Goal: Information Seeking & Learning: Check status

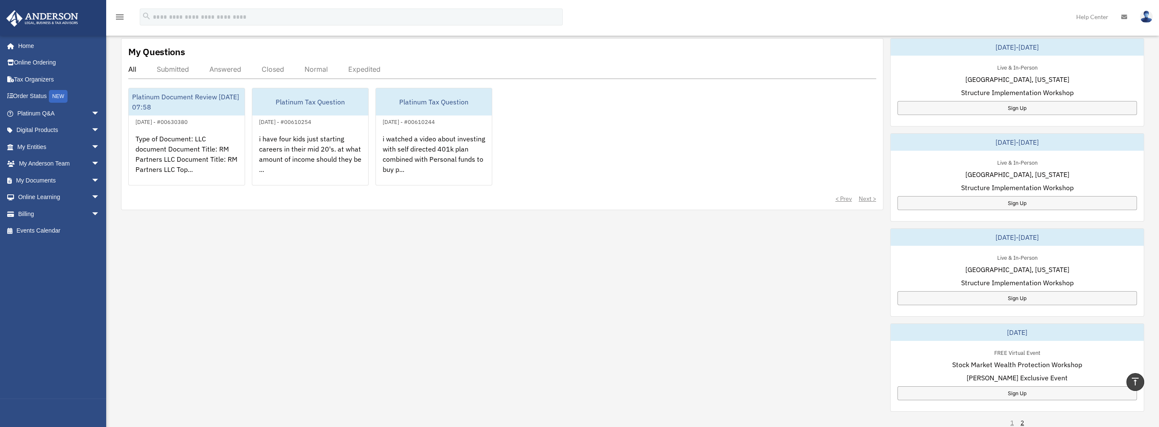
scroll to position [170, 0]
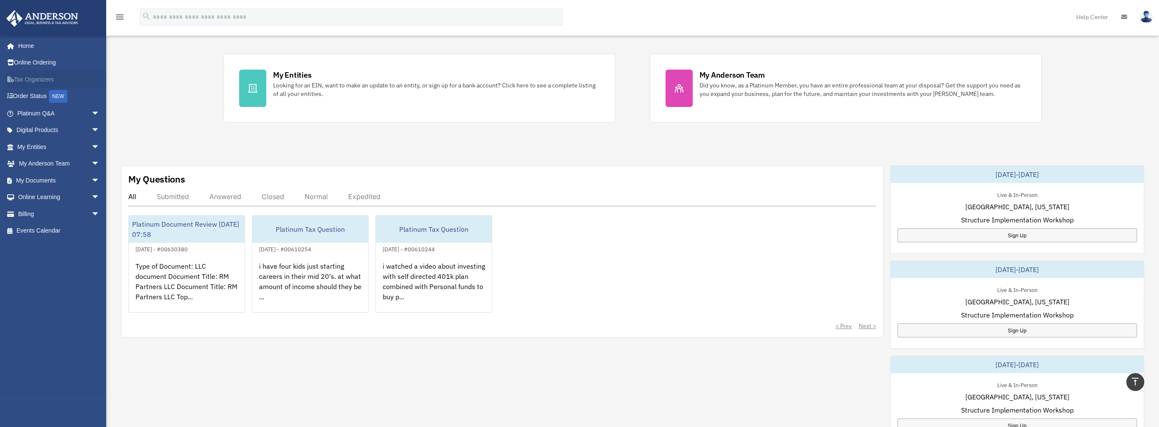
click at [44, 75] on link "Tax Organizers" at bounding box center [59, 79] width 107 height 17
click at [31, 95] on link "Order Status NEW" at bounding box center [59, 96] width 107 height 17
click at [49, 108] on link "Platinum Q&A arrow_drop_down" at bounding box center [59, 113] width 107 height 17
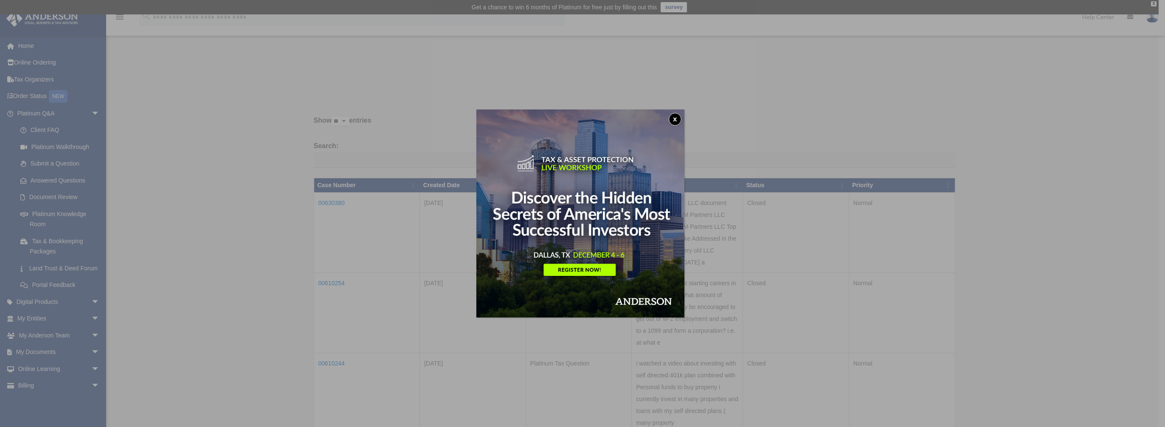
click at [678, 116] on button "x" at bounding box center [675, 119] width 13 height 13
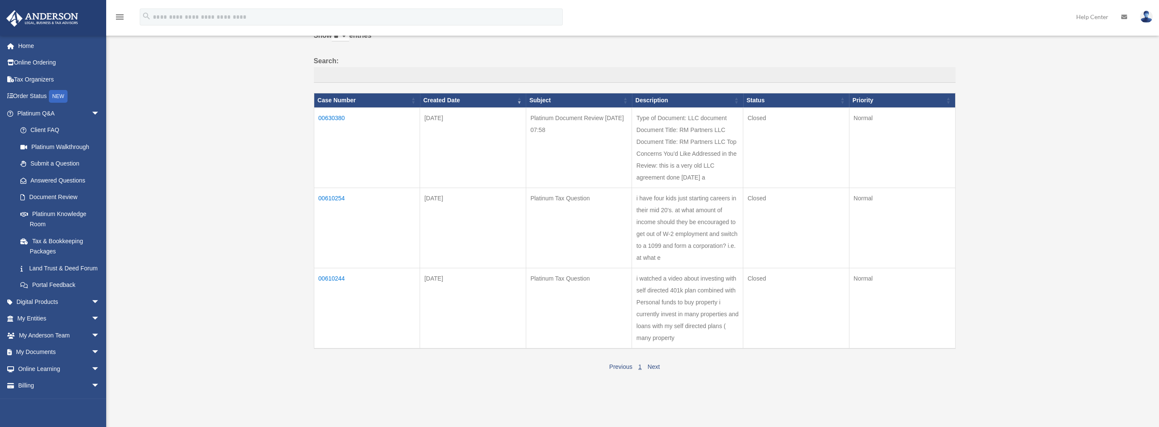
scroll to position [255, 0]
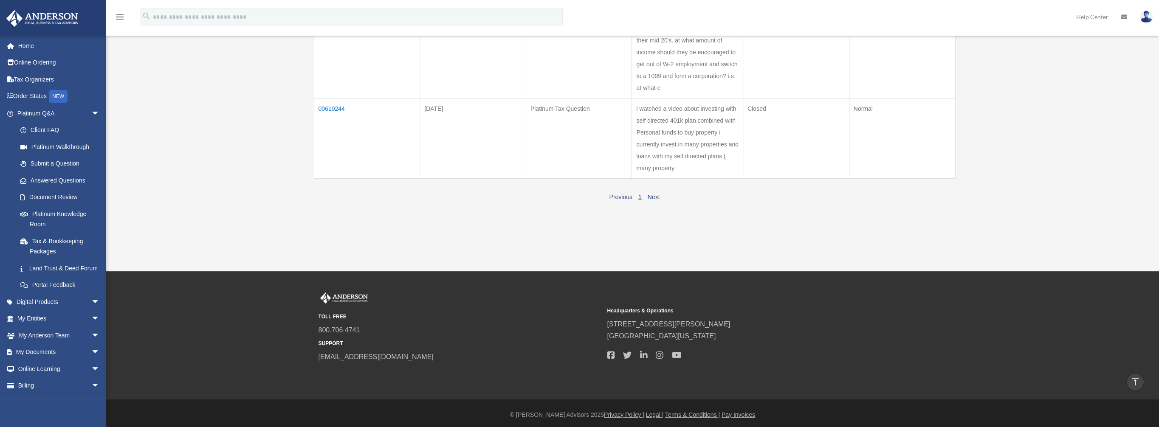
click at [684, 133] on td "i watched a video about investing with self directed 401k plan combined with Pe…" at bounding box center [687, 138] width 111 height 81
click at [330, 106] on td "00610244" at bounding box center [367, 138] width 106 height 81
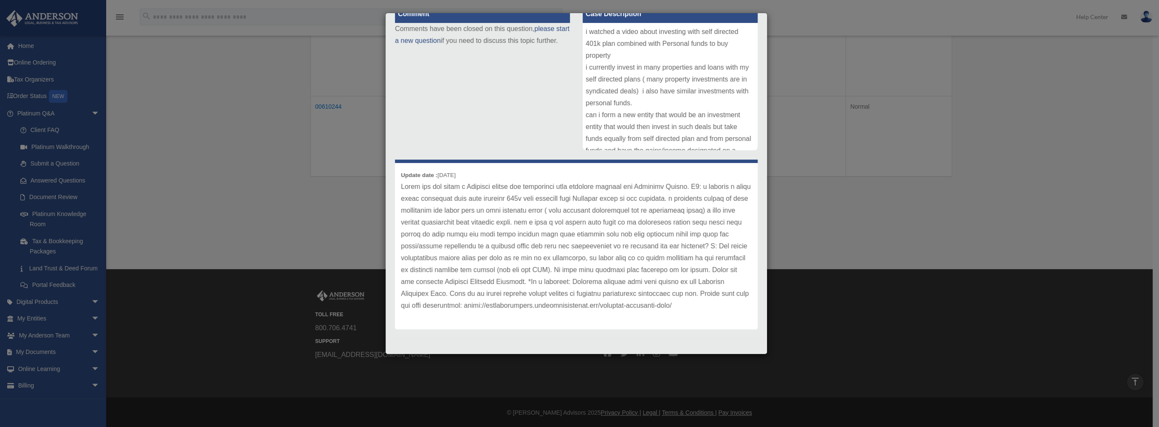
scroll to position [0, 0]
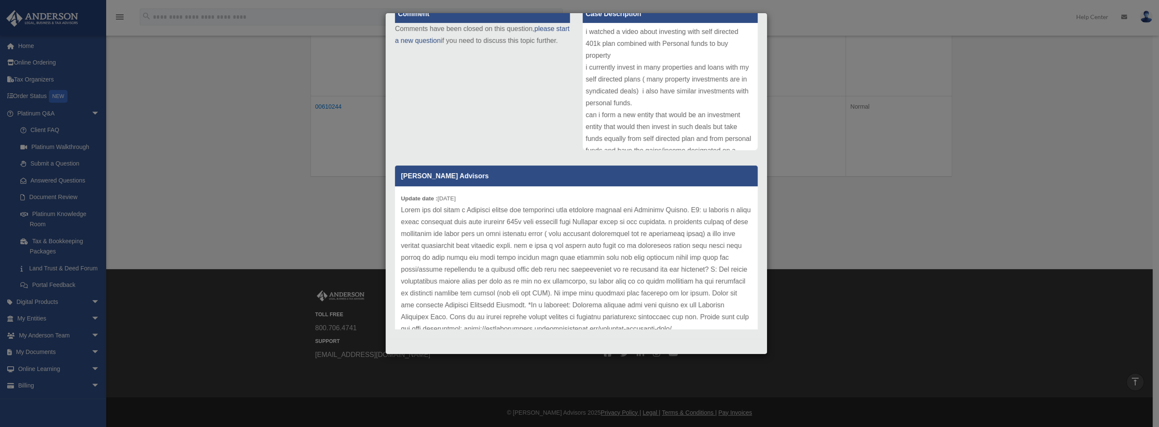
click at [282, 178] on div "Case Detail × Platinum Tax Question Case Number 00610244 Created Date April 23,…" at bounding box center [579, 213] width 1159 height 427
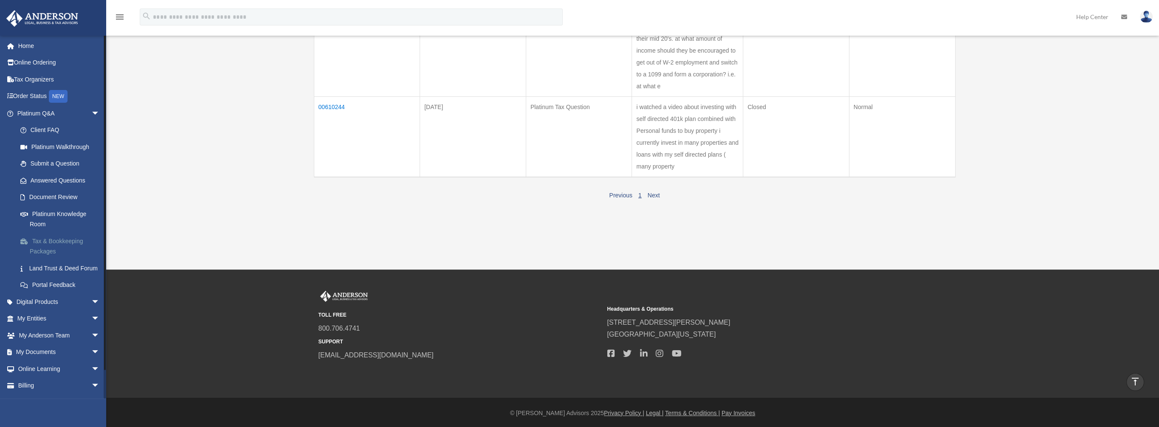
click at [59, 242] on link "Tax & Bookkeeping Packages" at bounding box center [62, 246] width 101 height 27
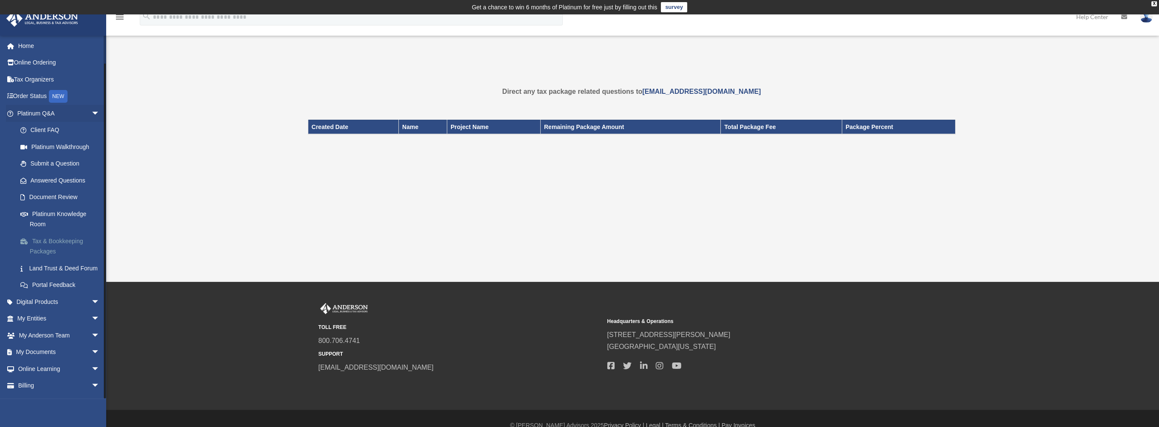
scroll to position [24, 0]
click at [91, 301] on span "arrow_drop_down" at bounding box center [99, 304] width 17 height 17
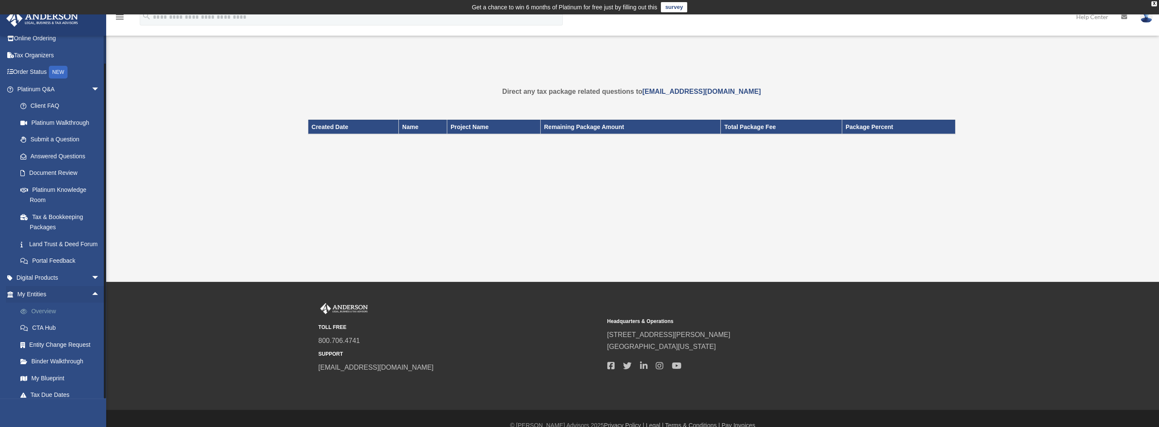
click at [46, 317] on link "Overview" at bounding box center [62, 311] width 101 height 17
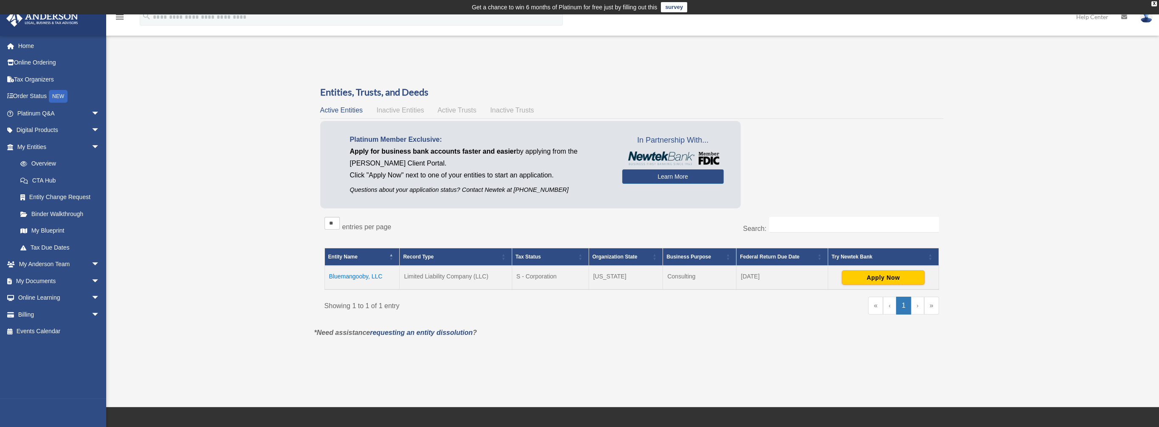
scroll to position [42, 0]
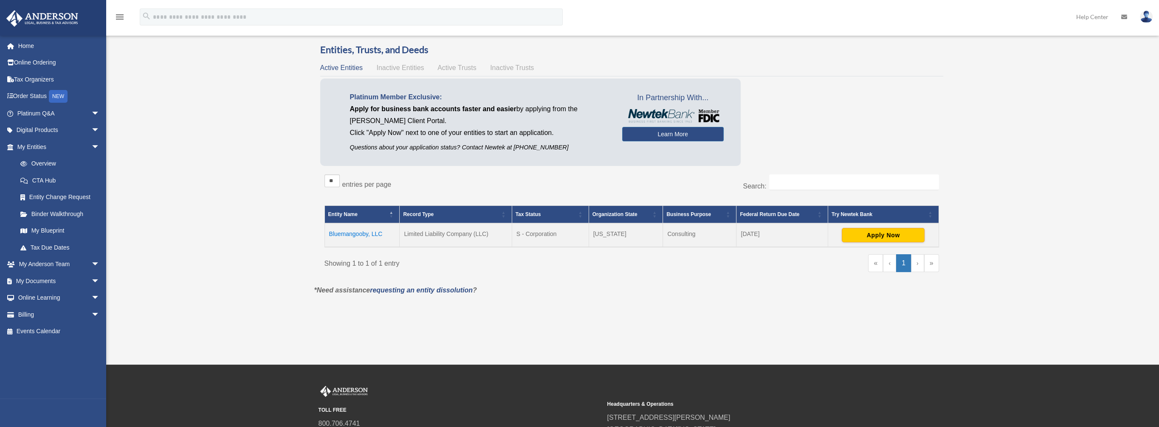
click at [357, 234] on td "Bluemangooby, LLC" at bounding box center [361, 235] width 75 height 24
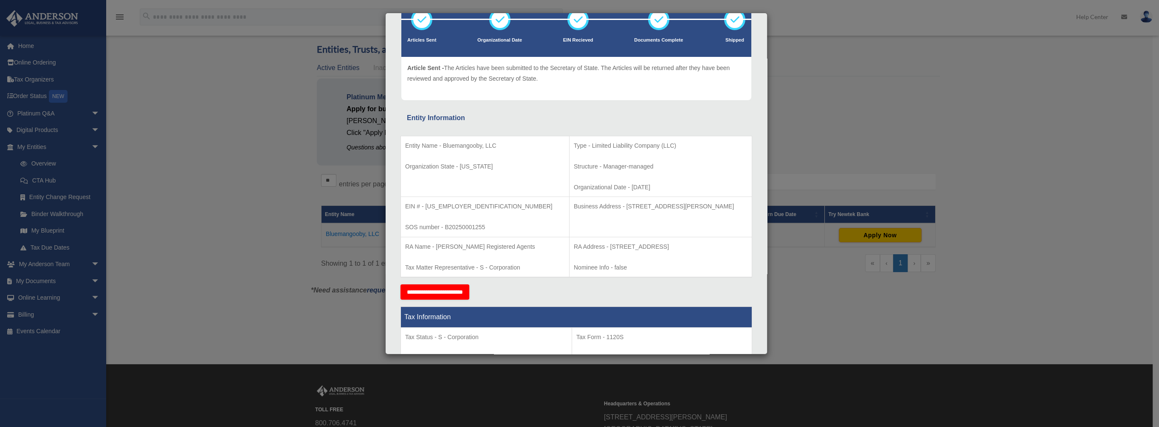
scroll to position [0, 0]
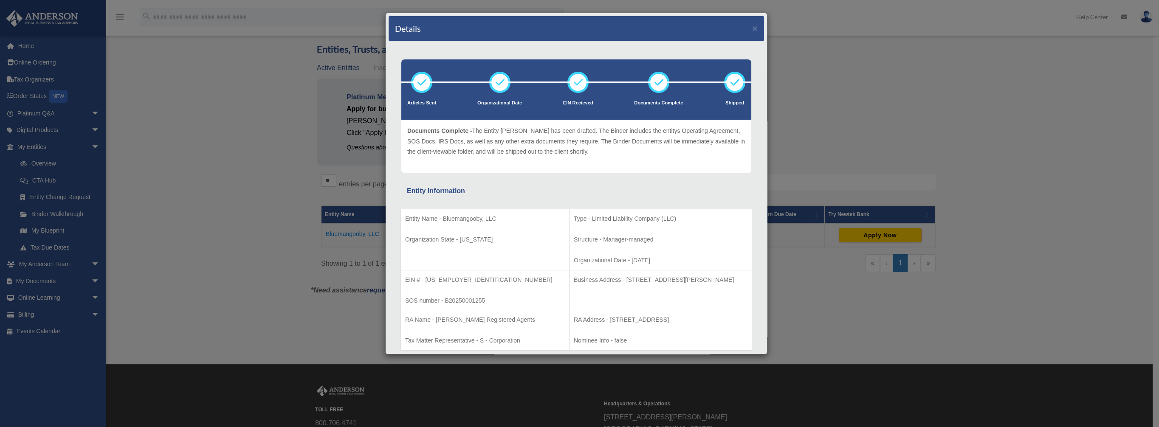
click at [651, 82] on icon at bounding box center [658, 82] width 25 height 25
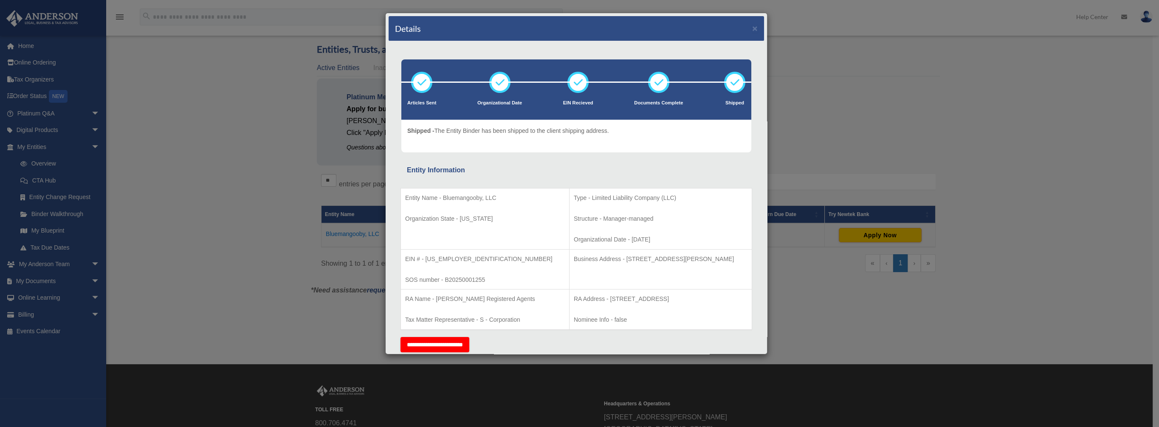
click at [722, 79] on icon at bounding box center [734, 82] width 25 height 25
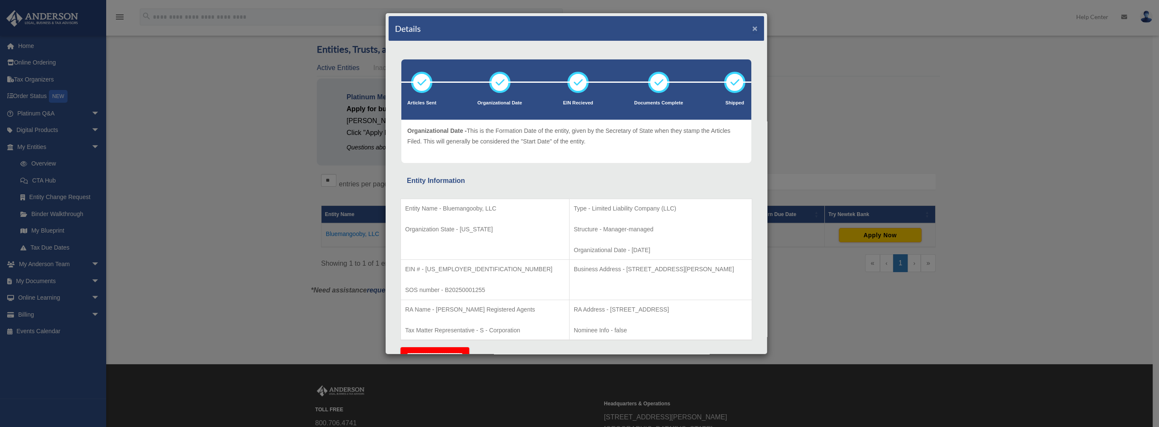
click at [752, 25] on button "×" at bounding box center [755, 28] width 6 height 9
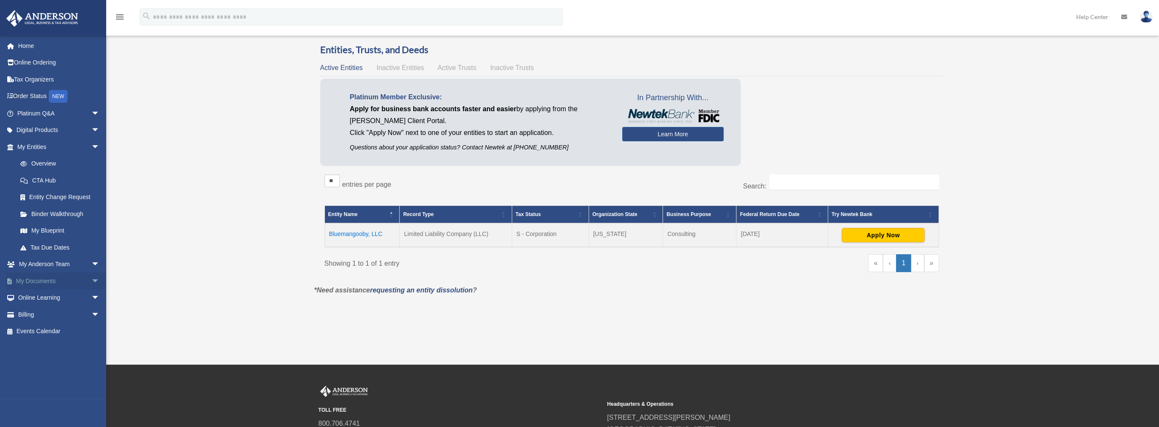
click at [91, 279] on span "arrow_drop_down" at bounding box center [99, 281] width 17 height 17
click at [91, 365] on span "arrow_drop_down" at bounding box center [99, 365] width 17 height 17
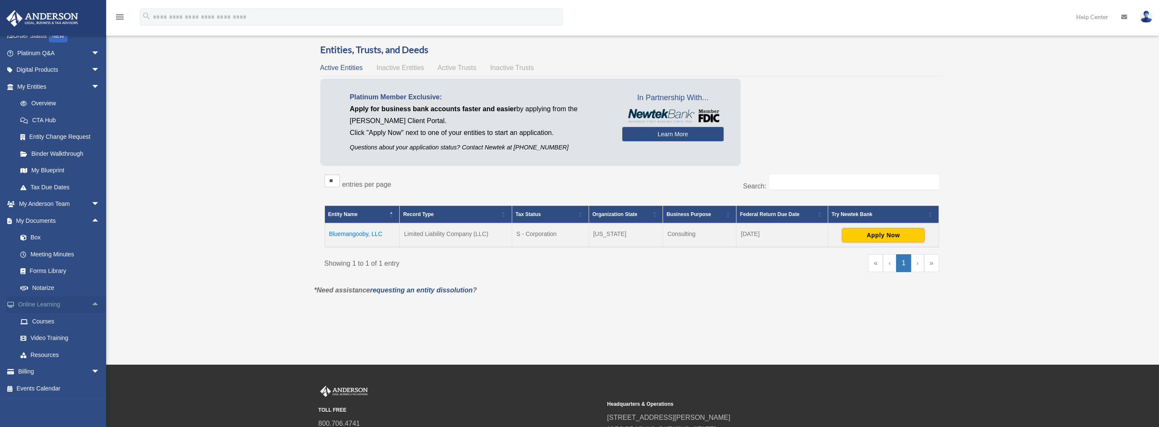
scroll to position [127, 0]
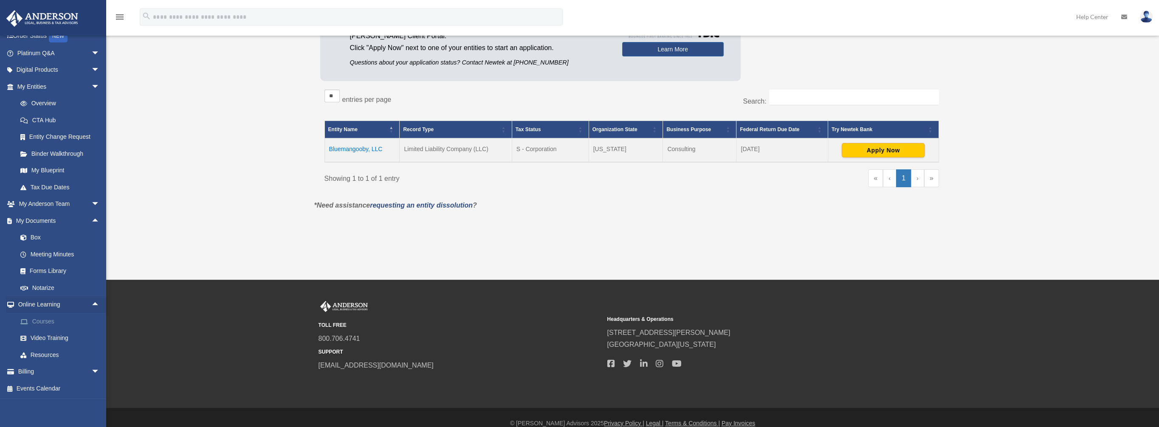
click at [47, 319] on link "Courses" at bounding box center [62, 321] width 101 height 17
